Goal: Task Accomplishment & Management: Use online tool/utility

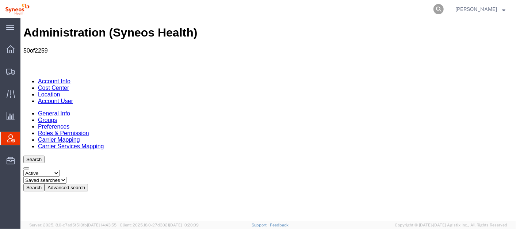
click at [443, 5] on icon at bounding box center [438, 9] width 10 height 10
paste input "56743640"
type input "56743640"
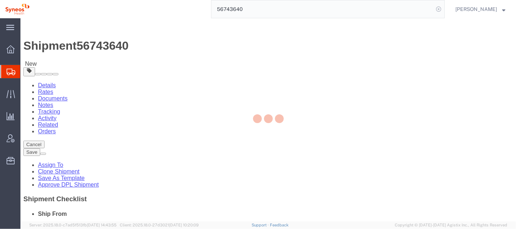
select select
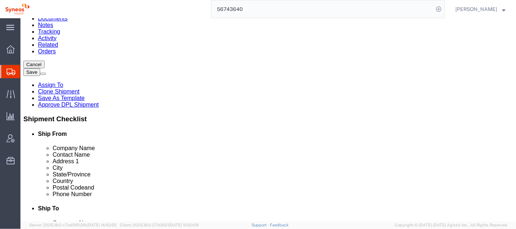
type input "unit"
select select "ENG"
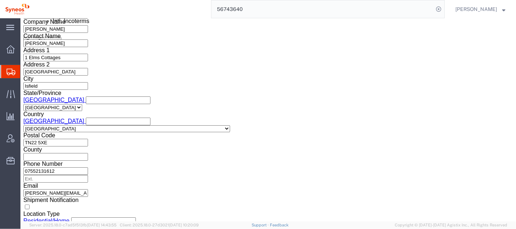
scroll to position [487, 0]
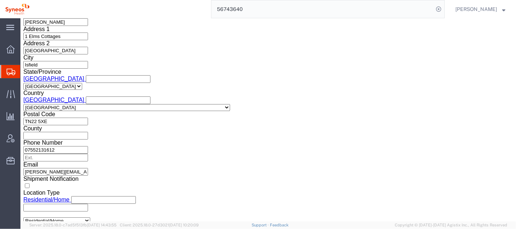
drag, startPoint x: 493, startPoint y: 72, endPoint x: 510, endPoint y: 224, distance: 153.1
click button "Continue"
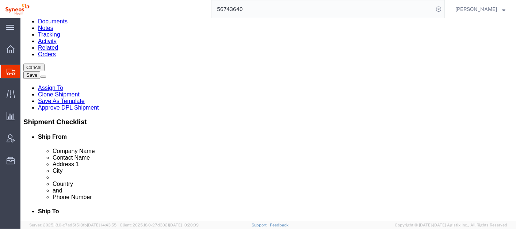
scroll to position [86, 0]
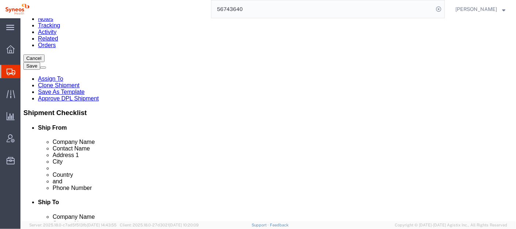
click link "Add Content"
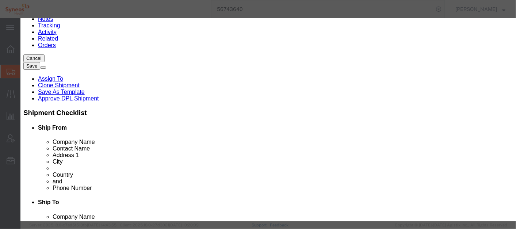
click input "text"
type input "Laptop Return"
click input "0"
type input "1"
click input "text"
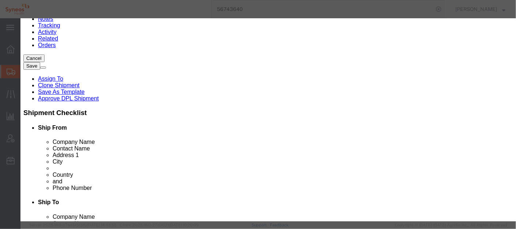
type input "1400"
click button "Save & Close"
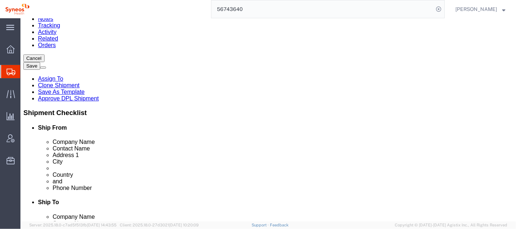
click button "Rate Shipment"
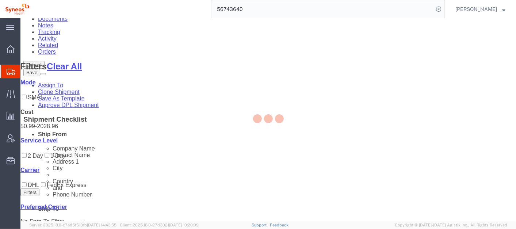
scroll to position [33, 0]
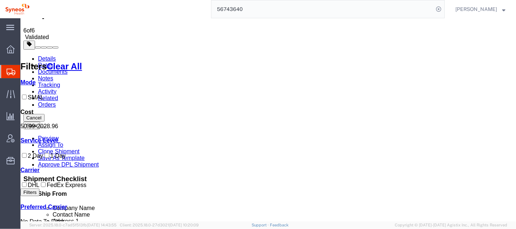
click at [44, 55] on link "Details" at bounding box center [47, 58] width 18 height 6
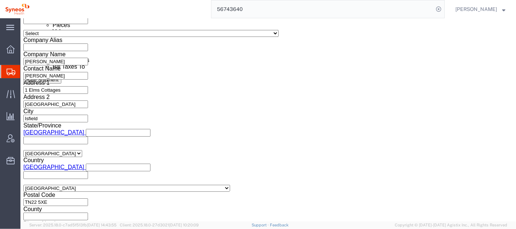
scroll to position [478, 0]
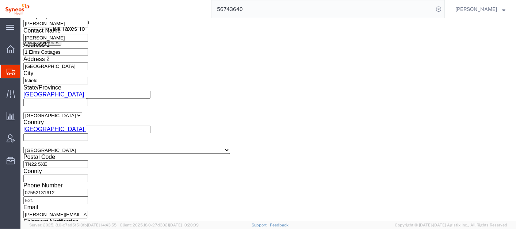
click button "Continue"
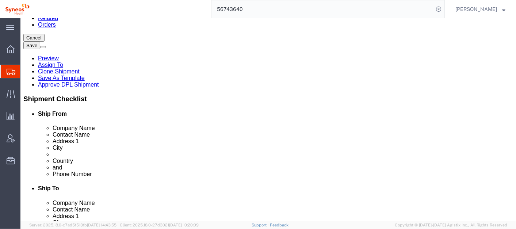
scroll to position [114, 0]
click link "Delete this content"
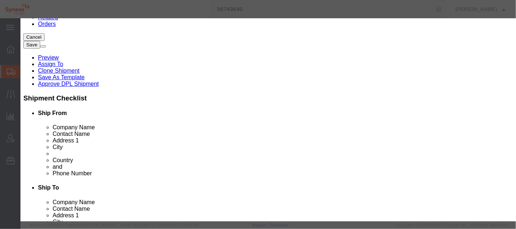
click button "Yes"
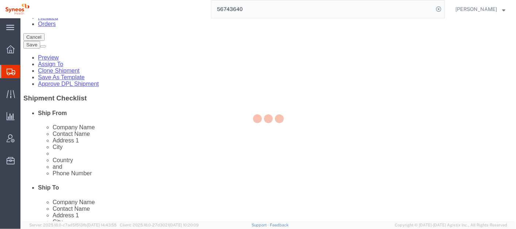
scroll to position [80, 0]
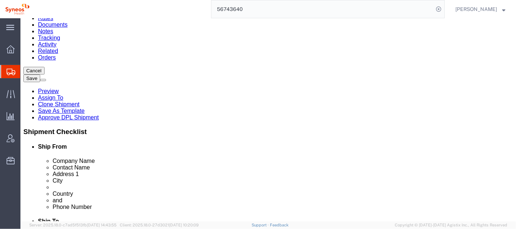
click div "1 x Your Packaging Package Type Select Bale(s) Basket(s) Bolt(s) Bottle(s) Buck…"
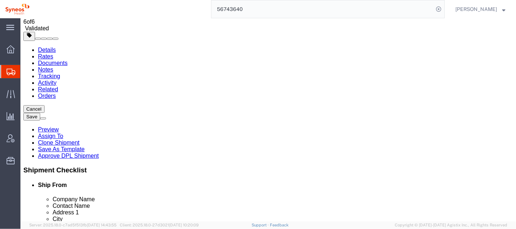
scroll to position [41, 0]
click input "114.30"
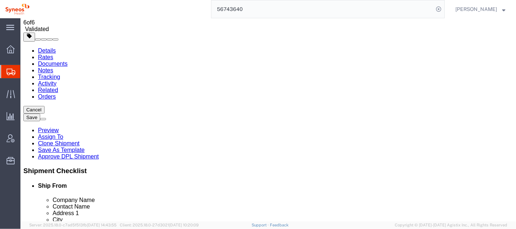
type input "45"
click input "20.32"
type input "2"
type input "38"
type input "8"
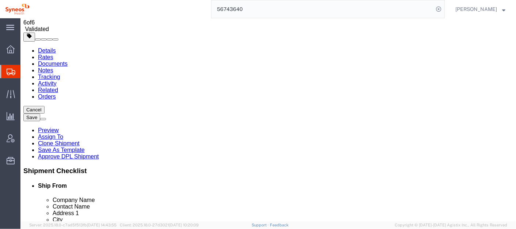
click div "1 x Your Packaging Package Type Select Bale(s) Basket(s) Bolt(s) Bottle(s) Buck…"
click button "Rate Shipment"
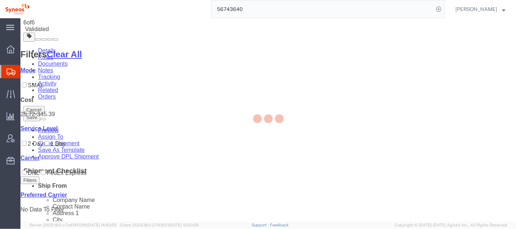
scroll to position [19, 0]
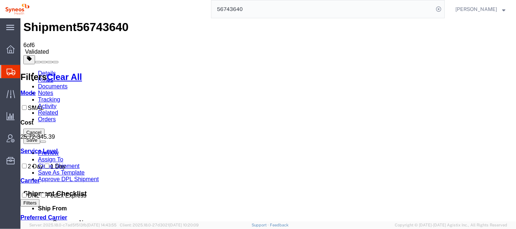
checkbox input "true"
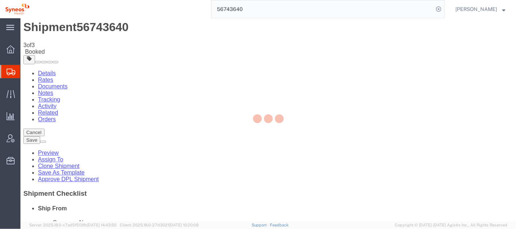
scroll to position [0, 0]
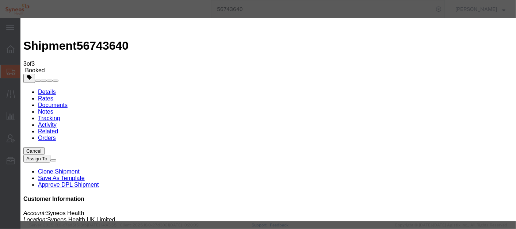
type input "[PERSON_NAME][EMAIL_ADDRESS][PERSON_NAME][DOMAIN_NAME]"
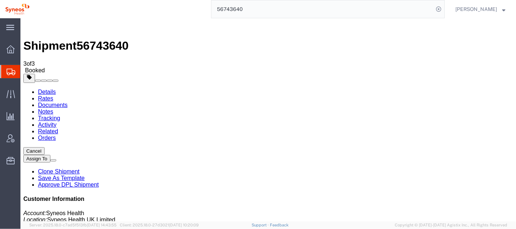
click at [45, 88] on link "Details" at bounding box center [47, 91] width 18 height 6
click link "Schedule pickup request"
click link "Documents"
click at [25, 139] on span "Account Admin" at bounding box center [22, 138] width 5 height 15
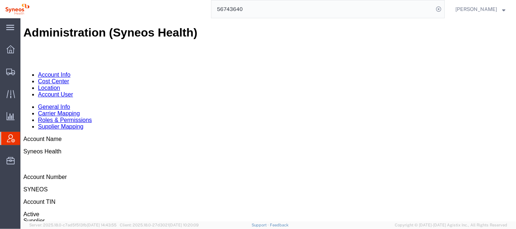
click at [73, 91] on link "Account User" at bounding box center [55, 94] width 35 height 6
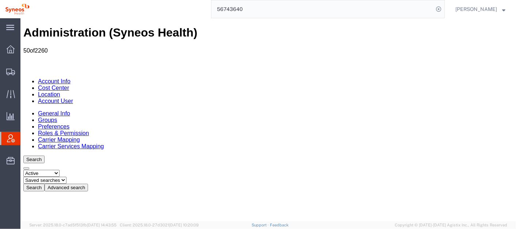
click at [88, 183] on button "Advanced search" at bounding box center [65, 187] width 43 height 8
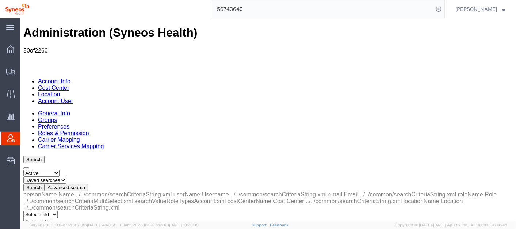
select select "personName"
select select "contains"
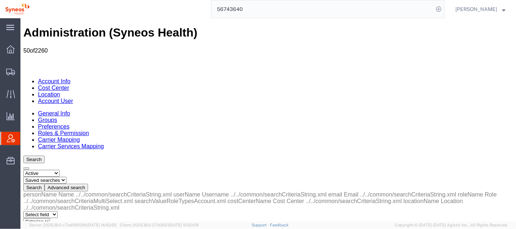
type input "[PERSON_NAME]"
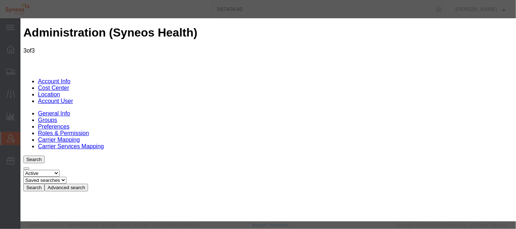
select select "DEPARTMENT"
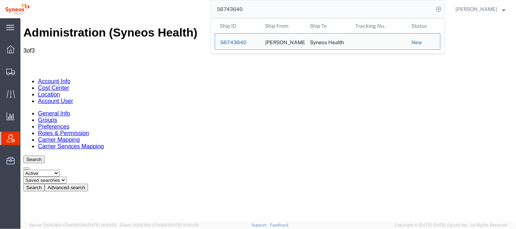
click at [276, 13] on input "56743640" at bounding box center [322, 9] width 222 height 18
click at [275, 13] on input "56743640" at bounding box center [322, 9] width 222 height 18
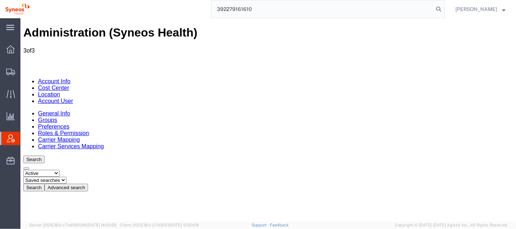
type input "392279161610"
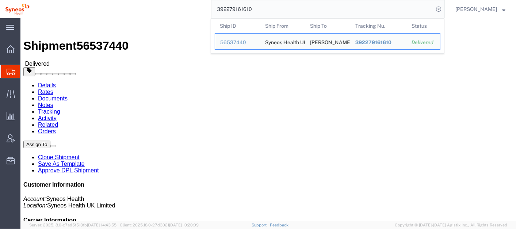
click b "8561"
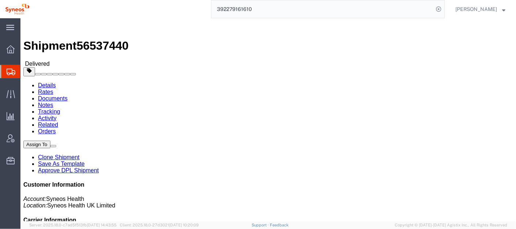
click b "8561"
drag, startPoint x: 304, startPoint y: 111, endPoint x: 289, endPoint y: 117, distance: 16.7
click div "References Project: 6186 DEPARTMENTAL EXPENSE Project Number: 6186 DEPARTMENTAL…"
click span "button"
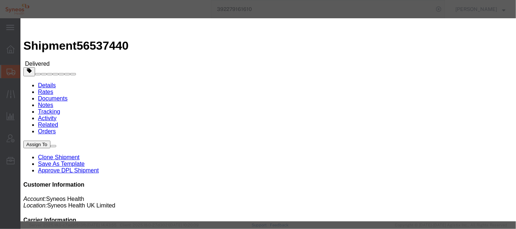
click input "8561"
click div
click icon "button"
